Goal: Information Seeking & Learning: Learn about a topic

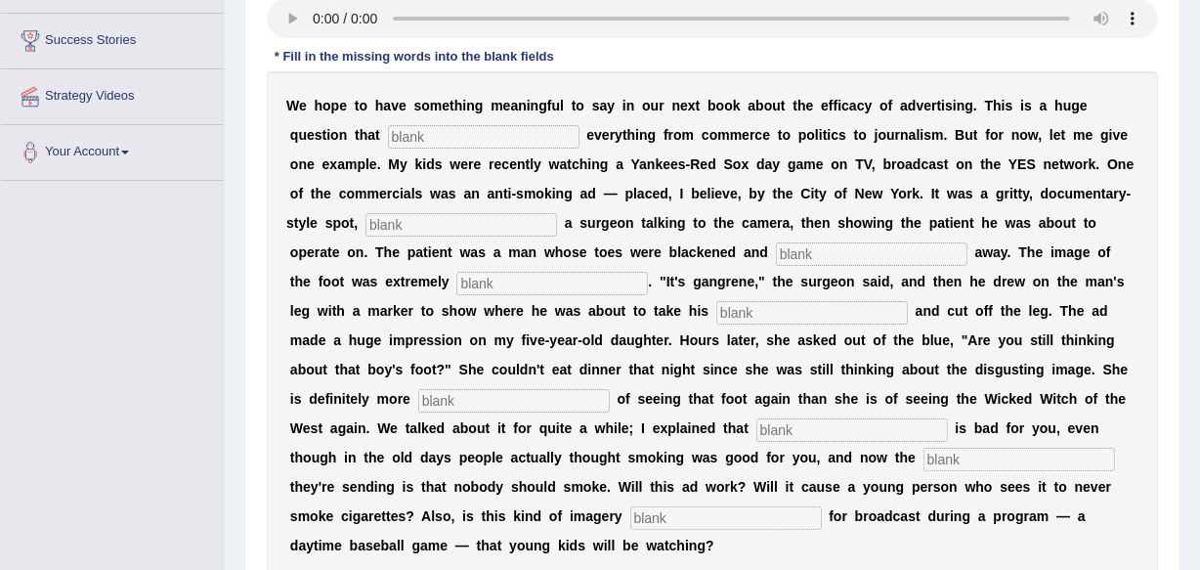
scroll to position [336, 0]
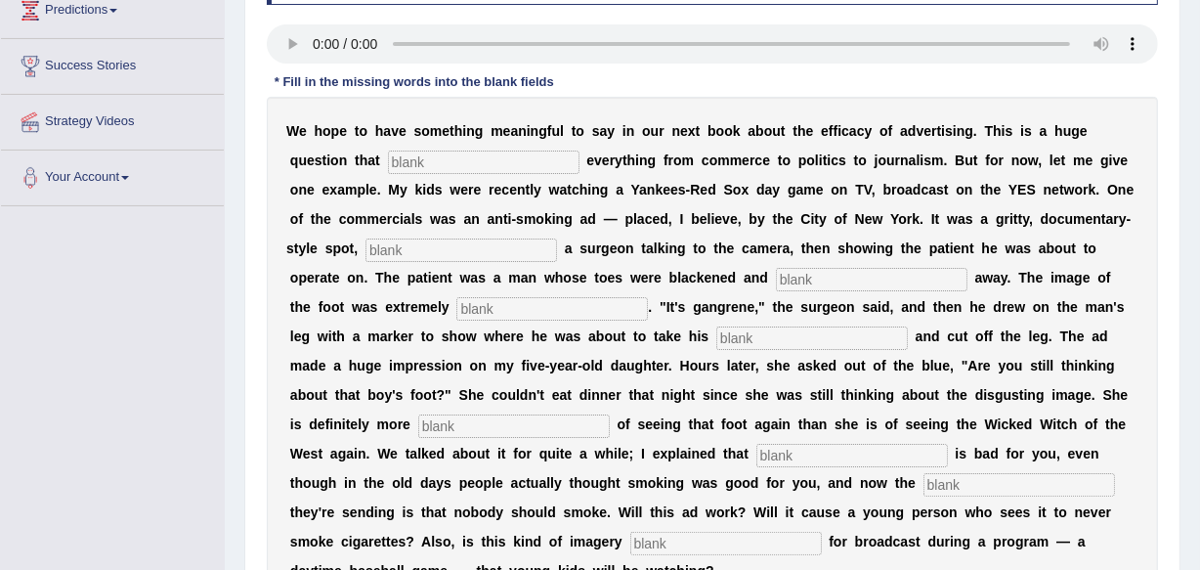
click at [430, 147] on div "W e h o p e t o h a v e s o m e t h i n g m e a n i n g f u l t o s a y i n o u…" at bounding box center [712, 351] width 891 height 508
click at [430, 162] on input "text" at bounding box center [484, 161] width 192 height 23
click at [446, 157] on input "text" at bounding box center [484, 161] width 192 height 23
type input "impacts"
click at [429, 244] on input "text" at bounding box center [461, 249] width 192 height 23
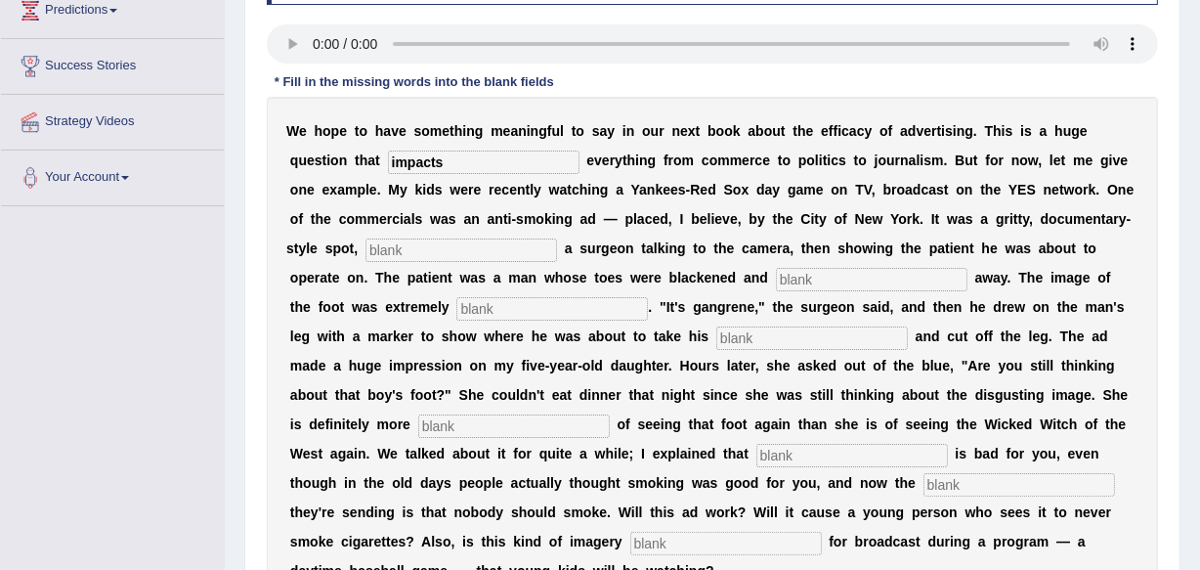
click at [406, 250] on input "text" at bounding box center [461, 249] width 192 height 23
type input "featuring"
click at [880, 278] on input "text" at bounding box center [872, 279] width 192 height 23
type input "rotting"
click at [563, 307] on input "text" at bounding box center [552, 308] width 192 height 23
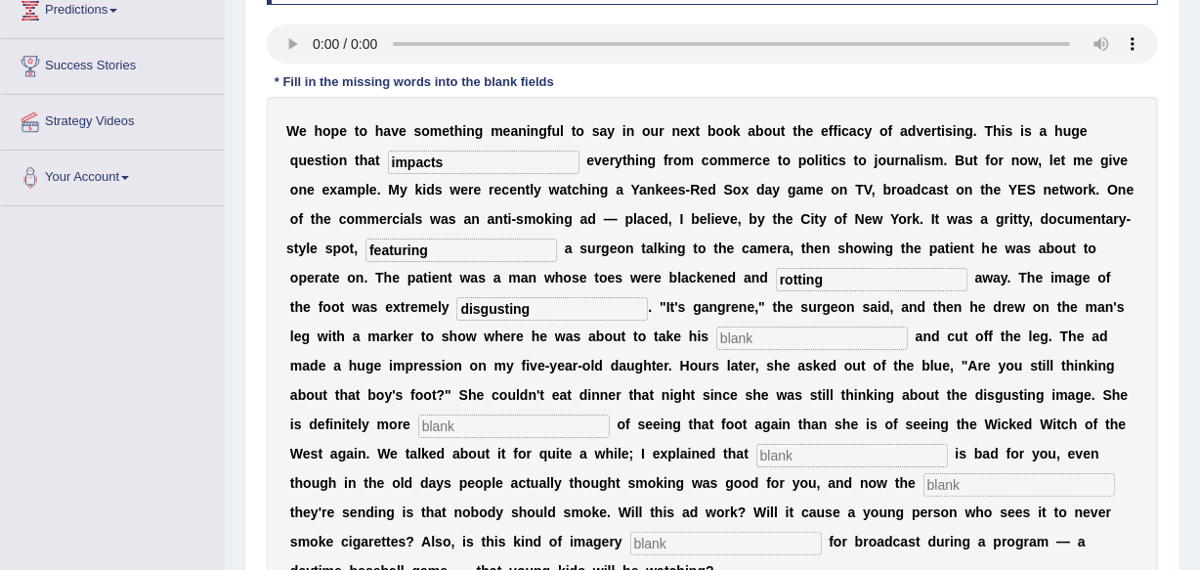
type input "disgusting"
click at [754, 342] on input "text" at bounding box center [812, 337] width 192 height 23
type input "hacksaw"
click at [508, 417] on input "text" at bounding box center [514, 425] width 192 height 23
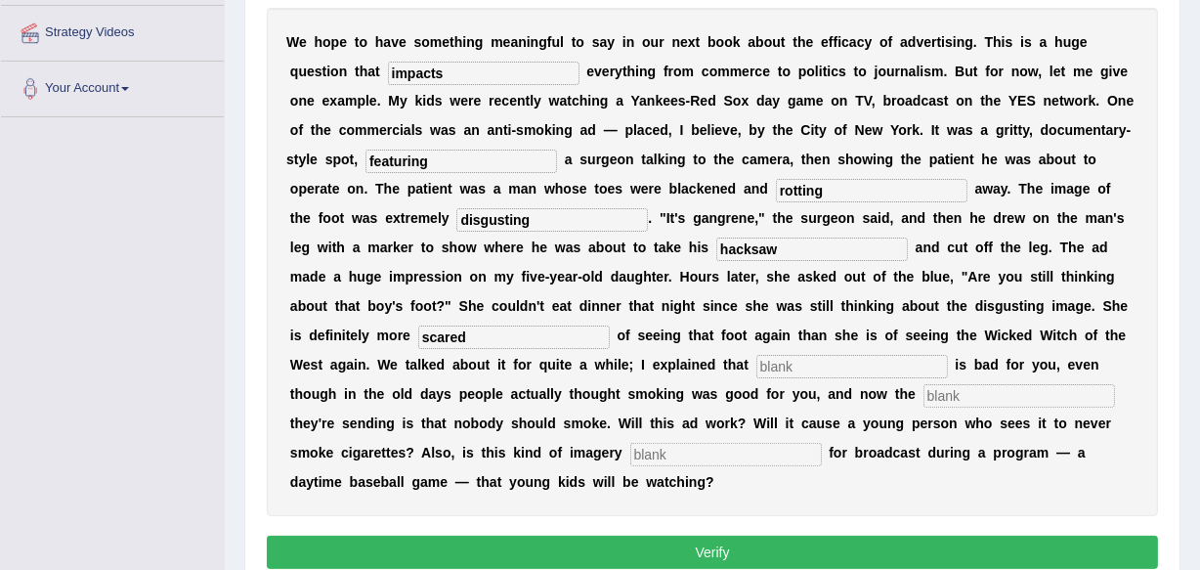
type input "scared"
click at [818, 370] on input "text" at bounding box center [852, 366] width 192 height 23
type input "smoking"
click at [933, 392] on input "text" at bounding box center [1019, 395] width 192 height 23
type input "message"
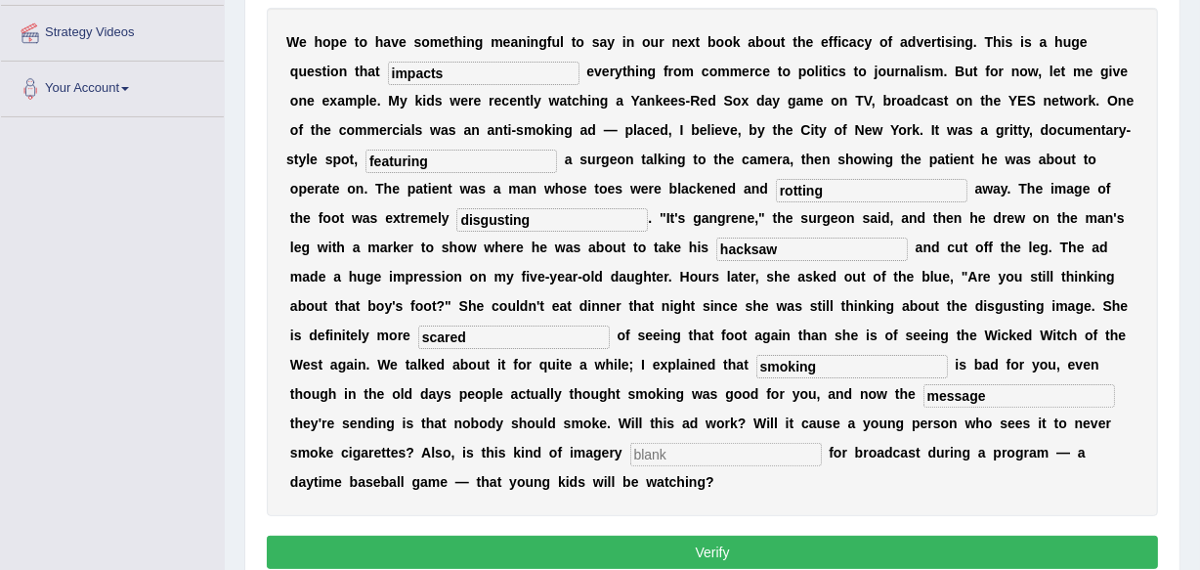
click at [650, 458] on input "text" at bounding box center [726, 454] width 192 height 23
type input "appropriate"
click at [797, 546] on button "Verify" at bounding box center [712, 551] width 891 height 33
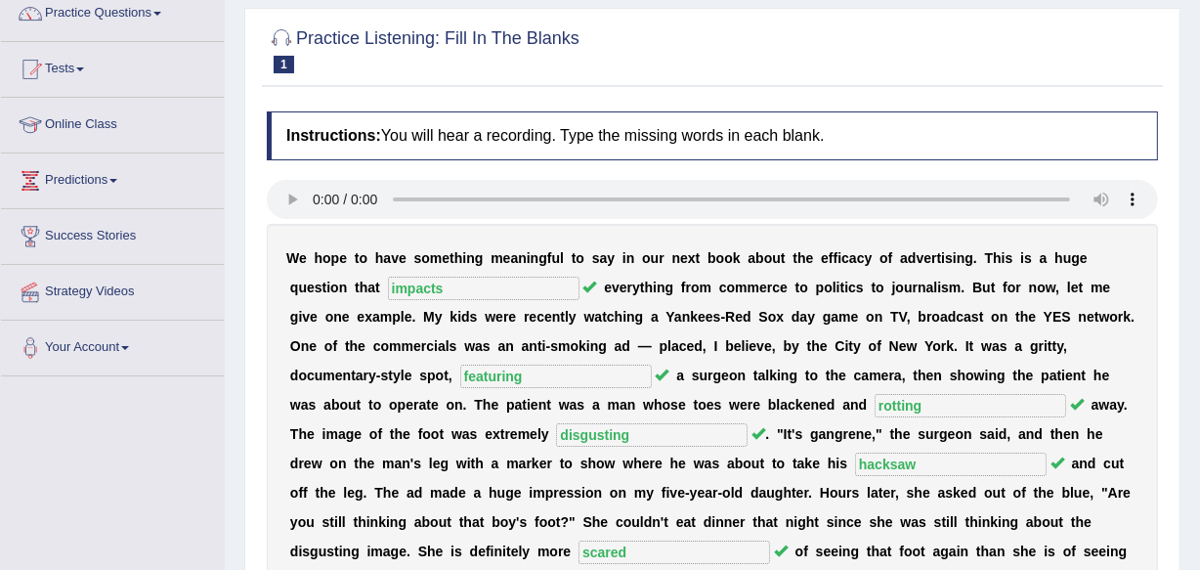
scroll to position [158, 0]
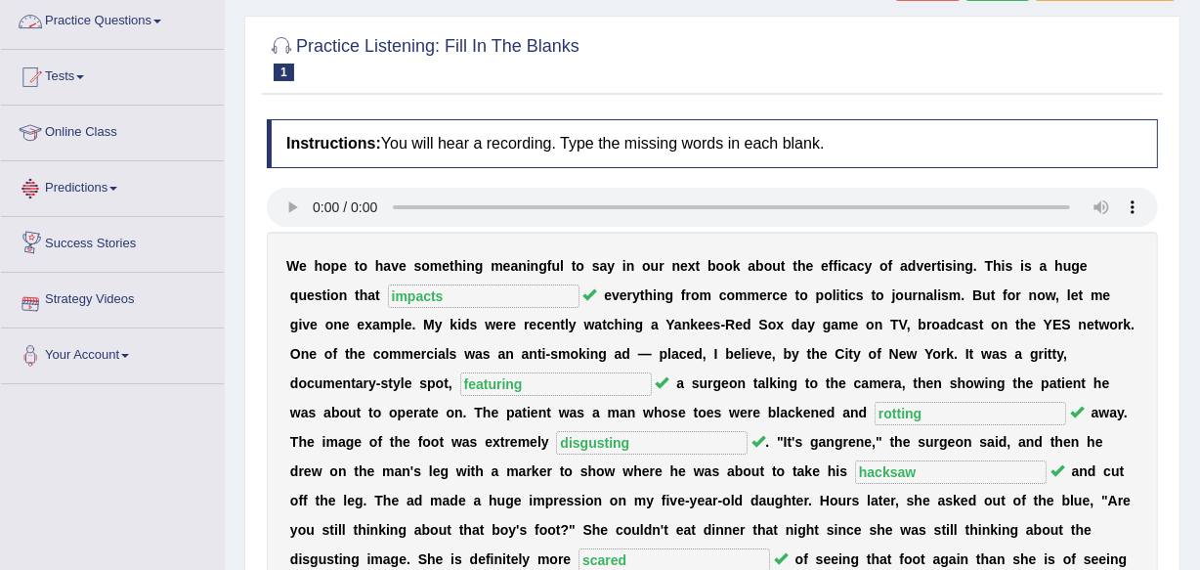
click at [122, 25] on link "Practice Questions" at bounding box center [112, 18] width 223 height 49
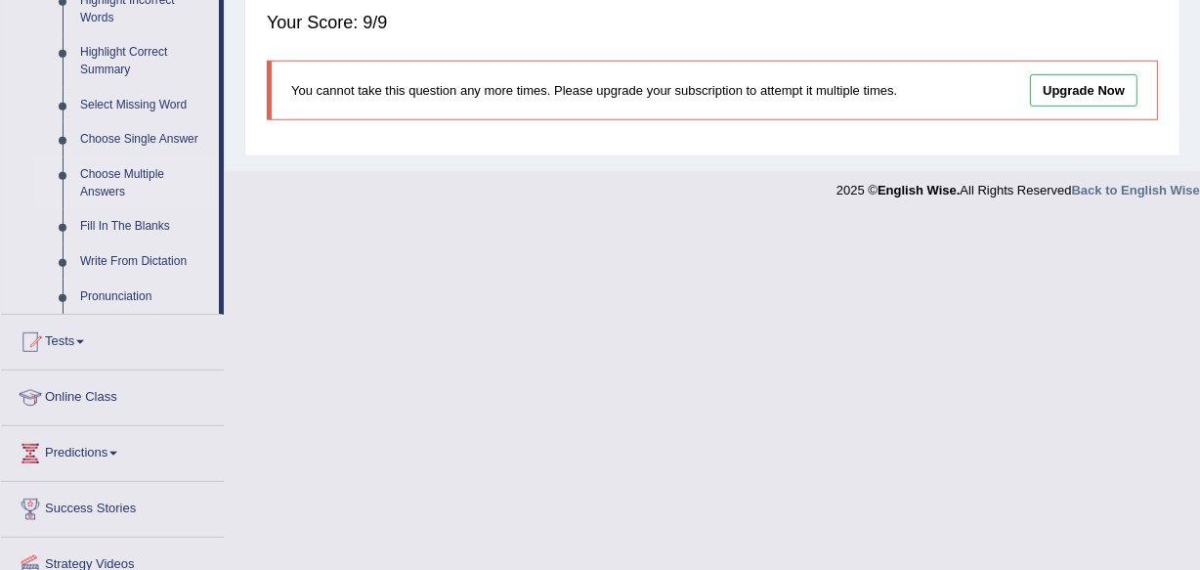
scroll to position [1016, 0]
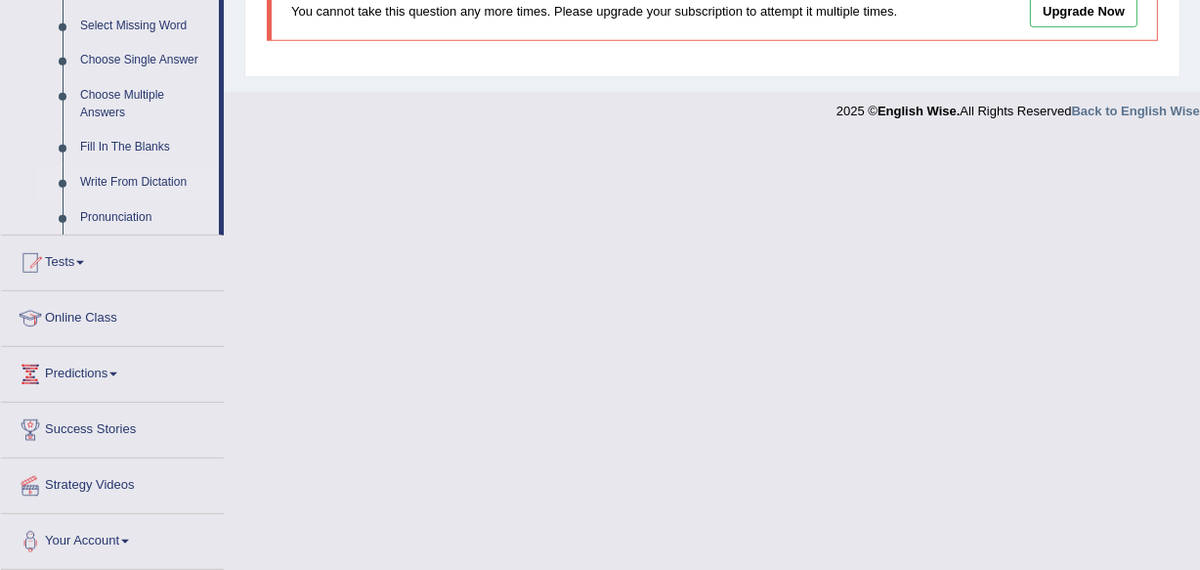
click at [165, 181] on link "Write From Dictation" at bounding box center [145, 182] width 148 height 35
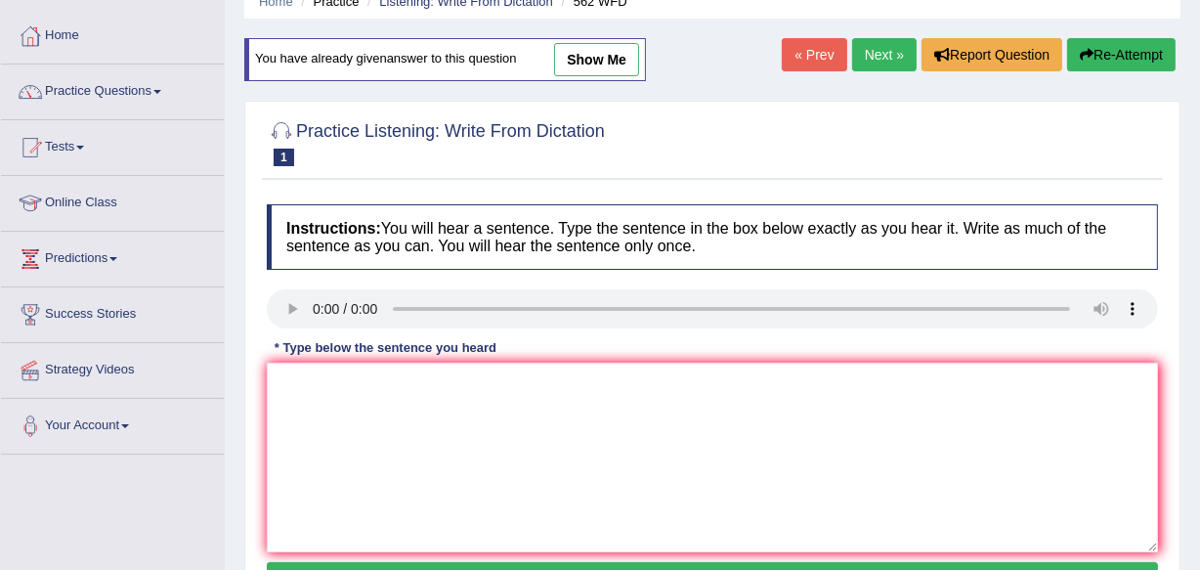
scroll to position [177, 0]
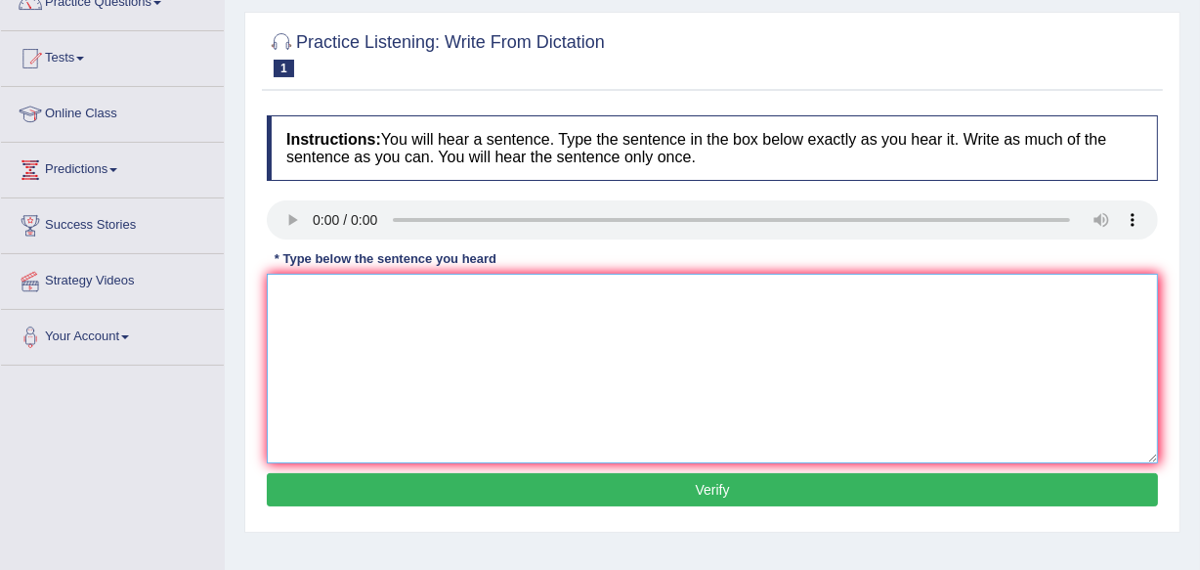
click at [297, 293] on textarea at bounding box center [712, 369] width 891 height 190
click at [327, 293] on textarea "The gap between the rich and the poor does not decrease." at bounding box center [712, 369] width 891 height 190
type textarea "The gap gaps between the rich and the poor does not decrease."
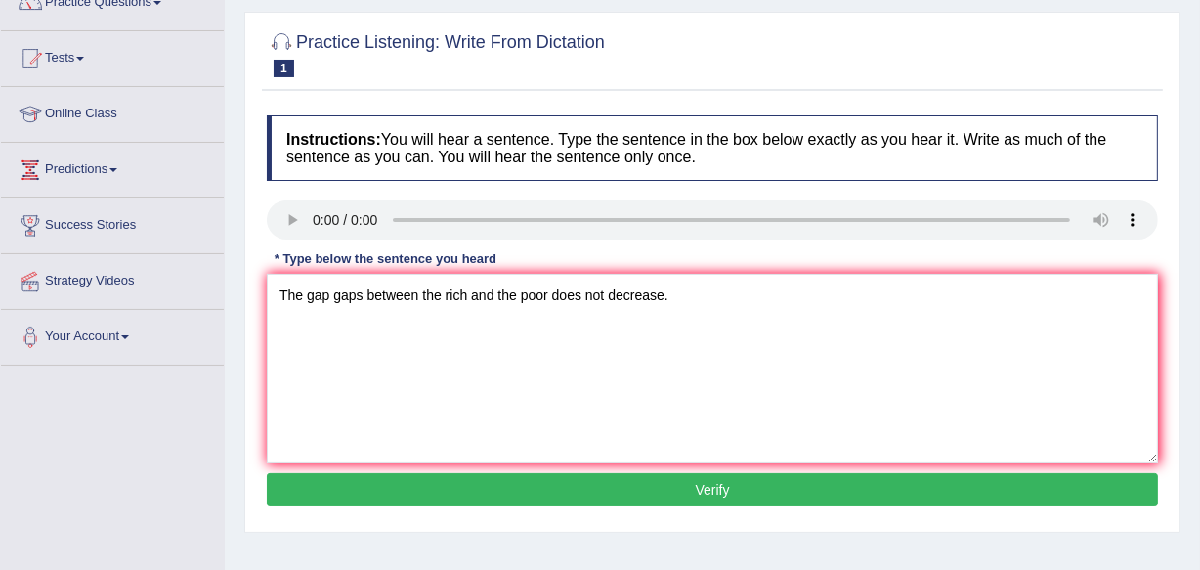
click at [636, 485] on button "Verify" at bounding box center [712, 489] width 891 height 33
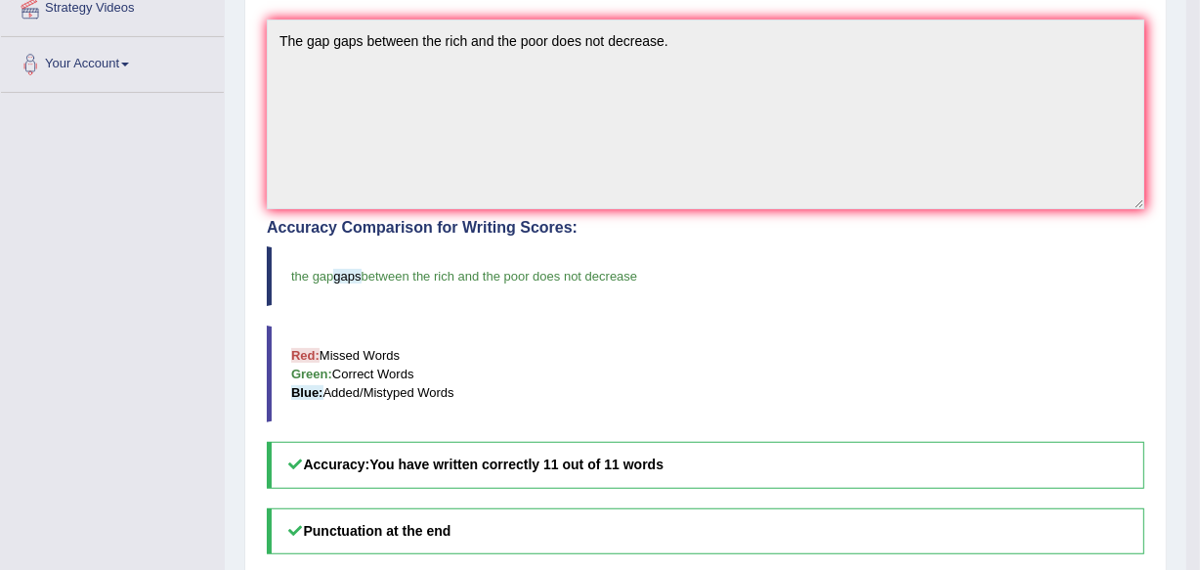
scroll to position [266, 0]
